Goal: Task Accomplishment & Management: Manage account settings

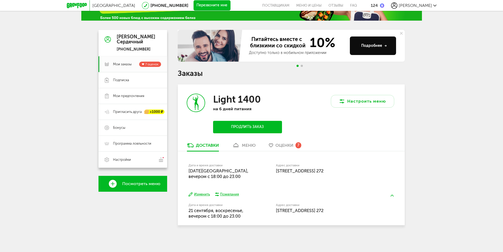
click at [247, 144] on div "меню" at bounding box center [249, 145] width 14 height 5
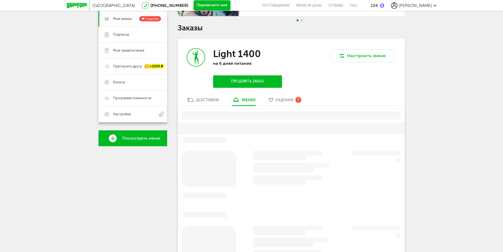
scroll to position [103, 0]
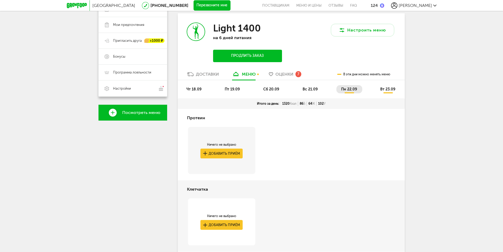
click at [356, 86] on li "пн 22.09" at bounding box center [349, 89] width 26 height 8
click at [353, 87] on span "пн 22.09" at bounding box center [349, 89] width 16 height 4
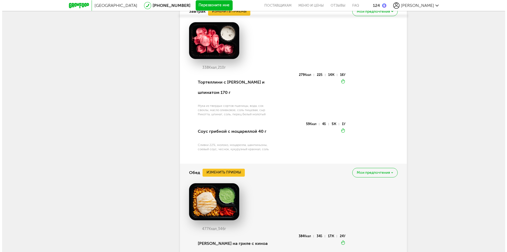
scroll to position [341, 0]
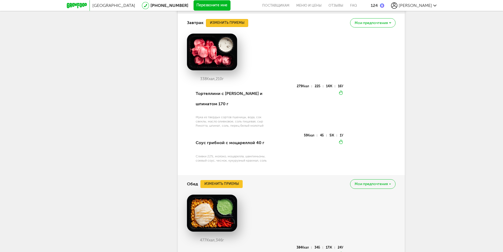
click at [219, 25] on button "Изменить приемы" at bounding box center [227, 23] width 42 height 8
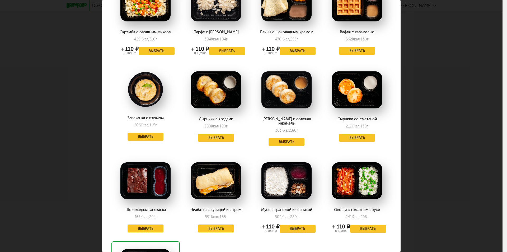
scroll to position [317, 0]
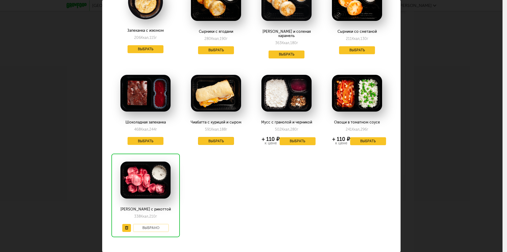
click at [211, 137] on button "Выбрать" at bounding box center [216, 141] width 36 height 8
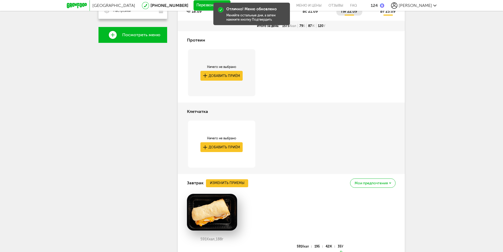
scroll to position [51, 0]
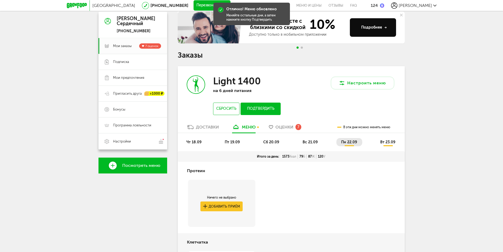
drag, startPoint x: 376, startPoint y: 144, endPoint x: 387, endPoint y: 140, distance: 11.7
click at [376, 144] on li "вт 23.09" at bounding box center [387, 142] width 25 height 8
click at [387, 140] on span "вт 23.09" at bounding box center [387, 142] width 15 height 4
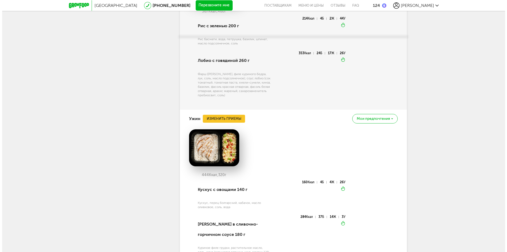
scroll to position [420, 0]
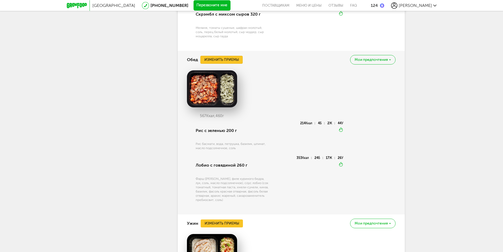
click at [232, 57] on button "Изменить приемы" at bounding box center [221, 60] width 42 height 8
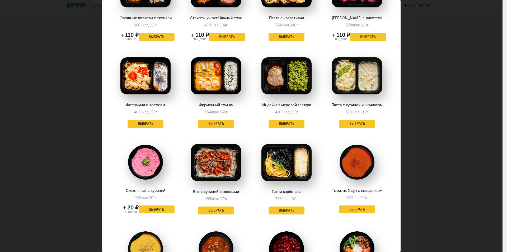
scroll to position [185, 0]
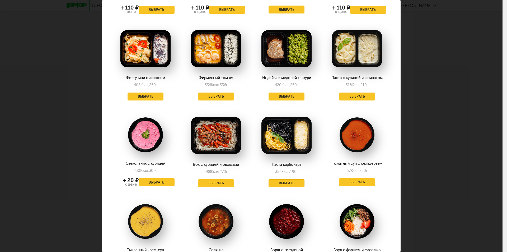
click at [280, 179] on button "Выбрать" at bounding box center [286, 183] width 36 height 8
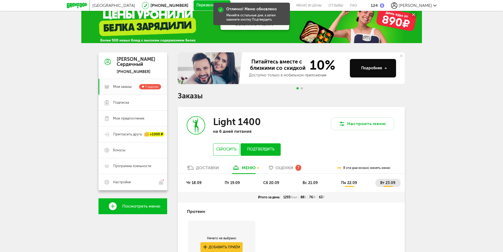
scroll to position [0, 0]
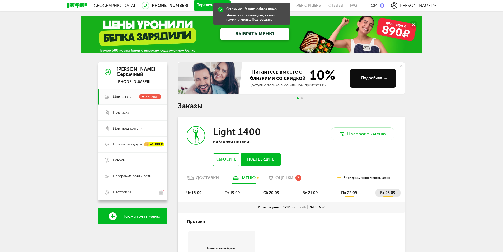
click at [255, 157] on button "Подтвердить" at bounding box center [260, 159] width 40 height 12
